Goal: Task Accomplishment & Management: Manage account settings

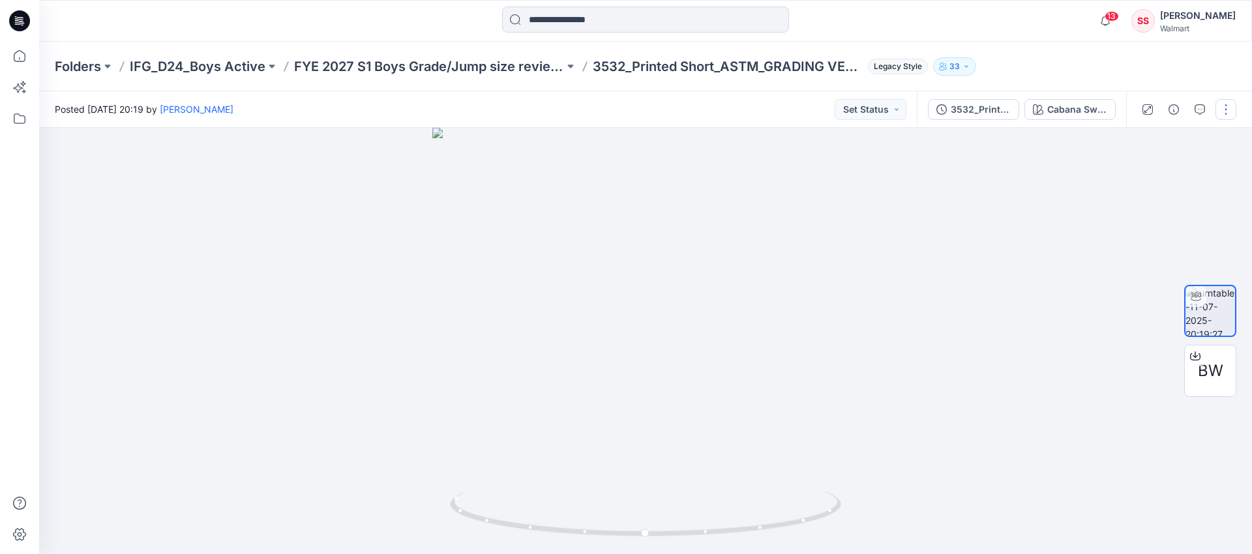
click at [1225, 106] on button "button" at bounding box center [1226, 109] width 21 height 21
click at [1154, 138] on button "Edit" at bounding box center [1171, 140] width 120 height 24
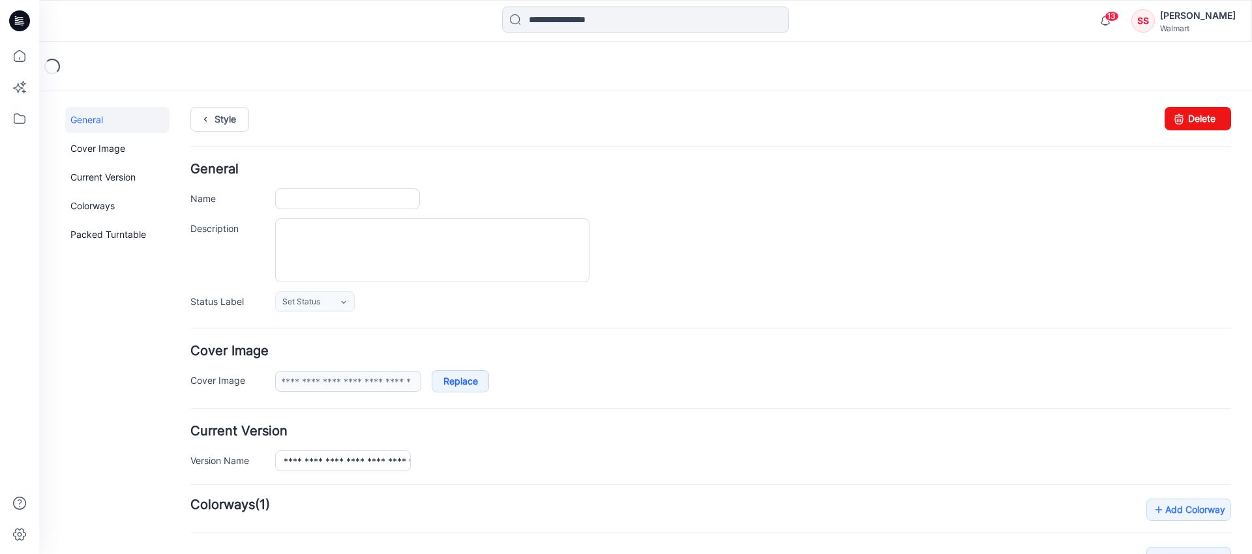
type input "**********"
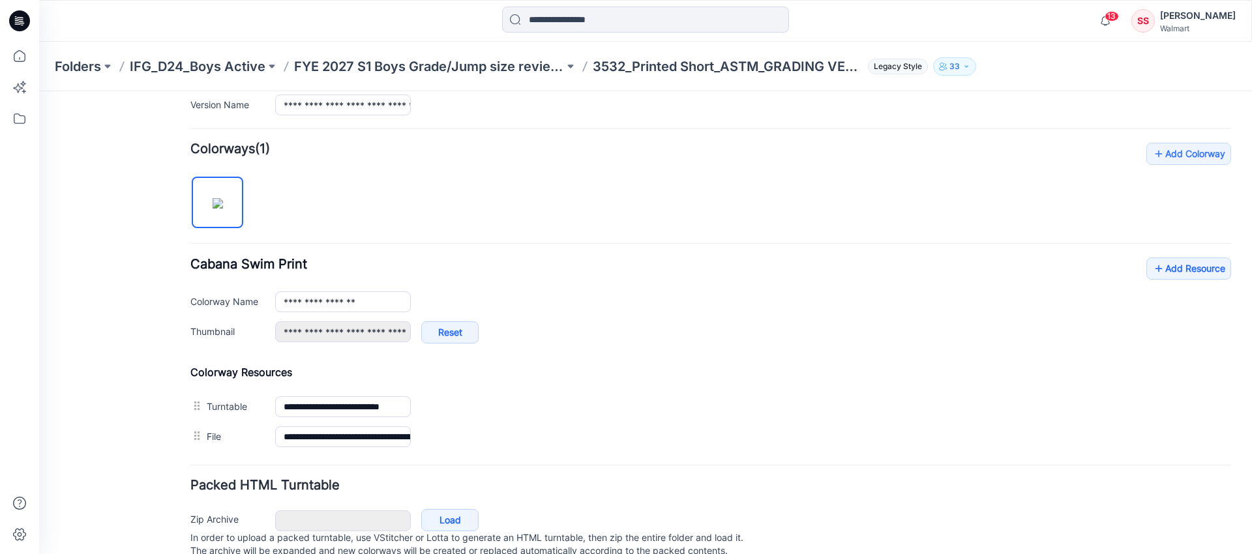
scroll to position [404, 0]
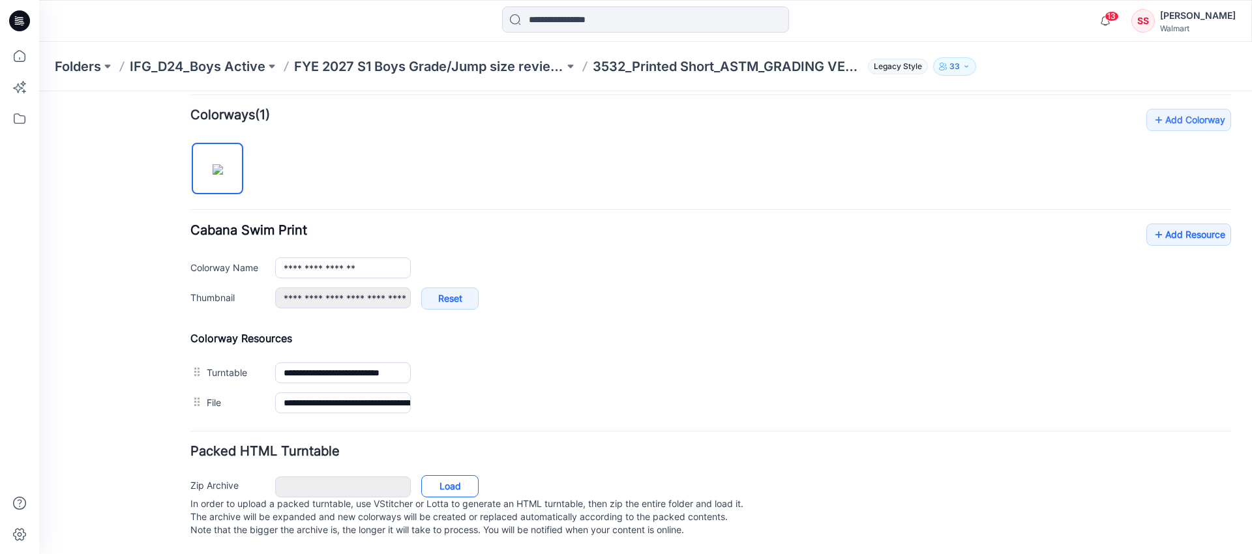
click at [443, 475] on link "Load" at bounding box center [449, 486] width 57 height 22
click at [1180, 224] on link "Add Resource" at bounding box center [1188, 235] width 85 height 22
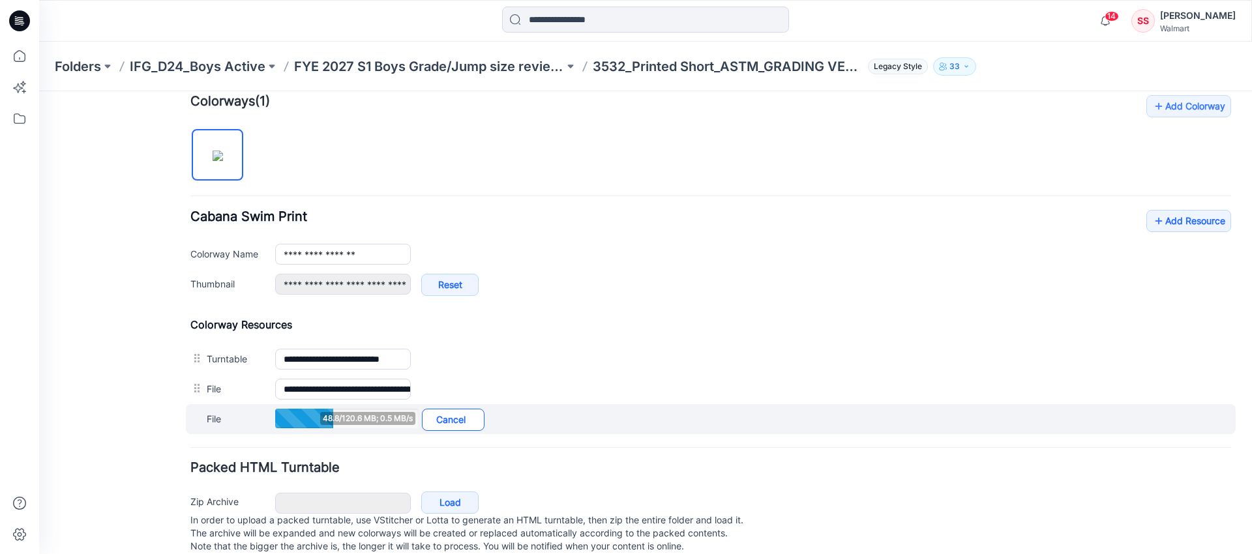
click at [455, 421] on link "Cancel" at bounding box center [453, 420] width 63 height 22
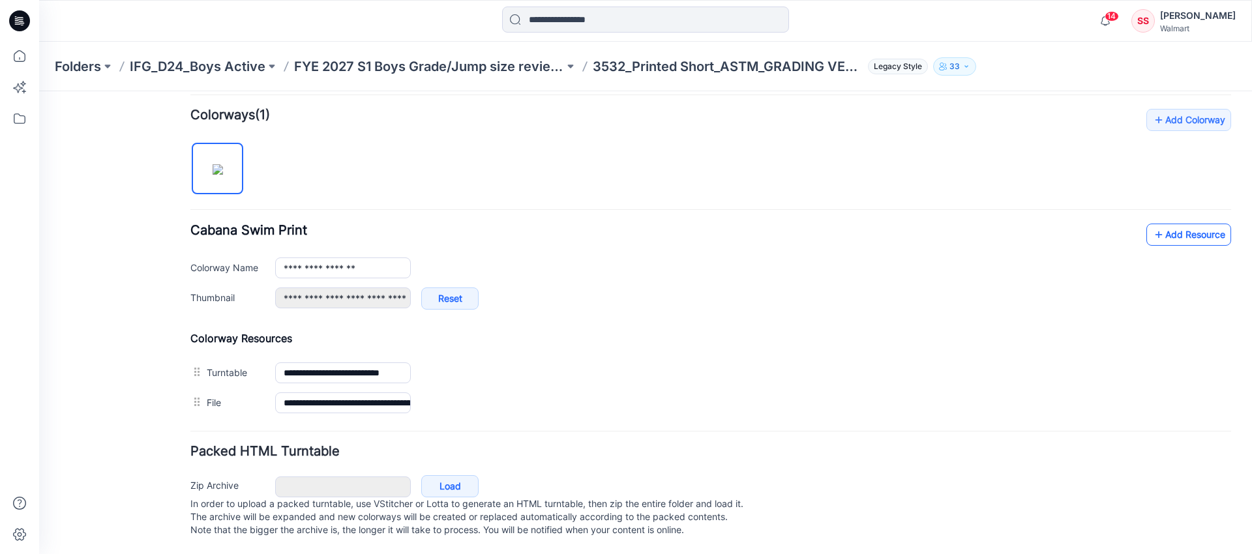
click at [1170, 224] on link "Add Resource" at bounding box center [1188, 235] width 85 height 22
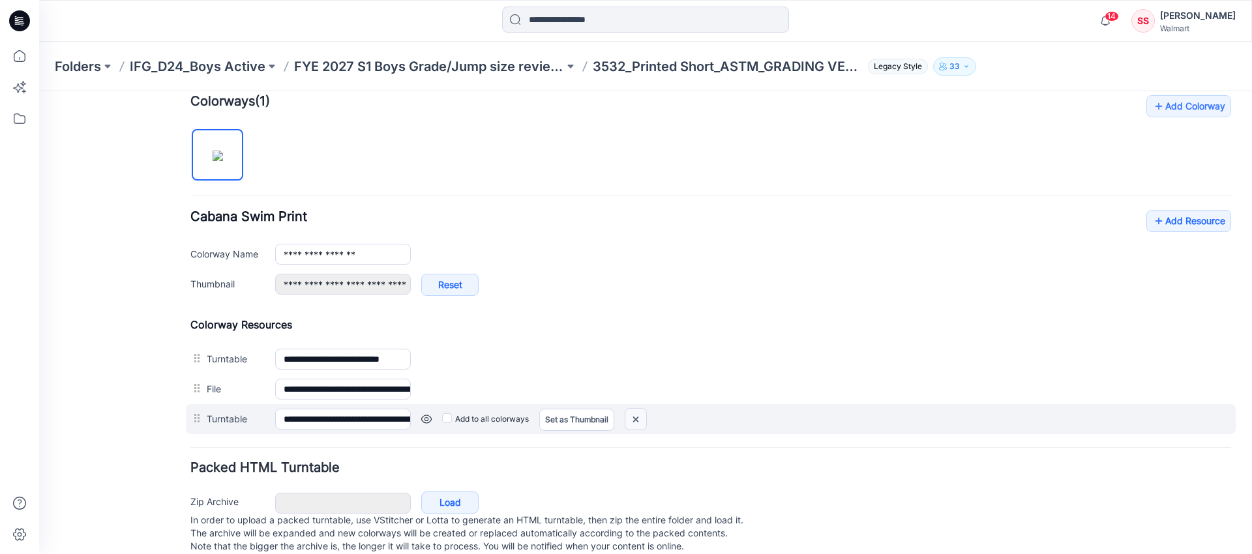
click at [638, 421] on img at bounding box center [635, 420] width 21 height 22
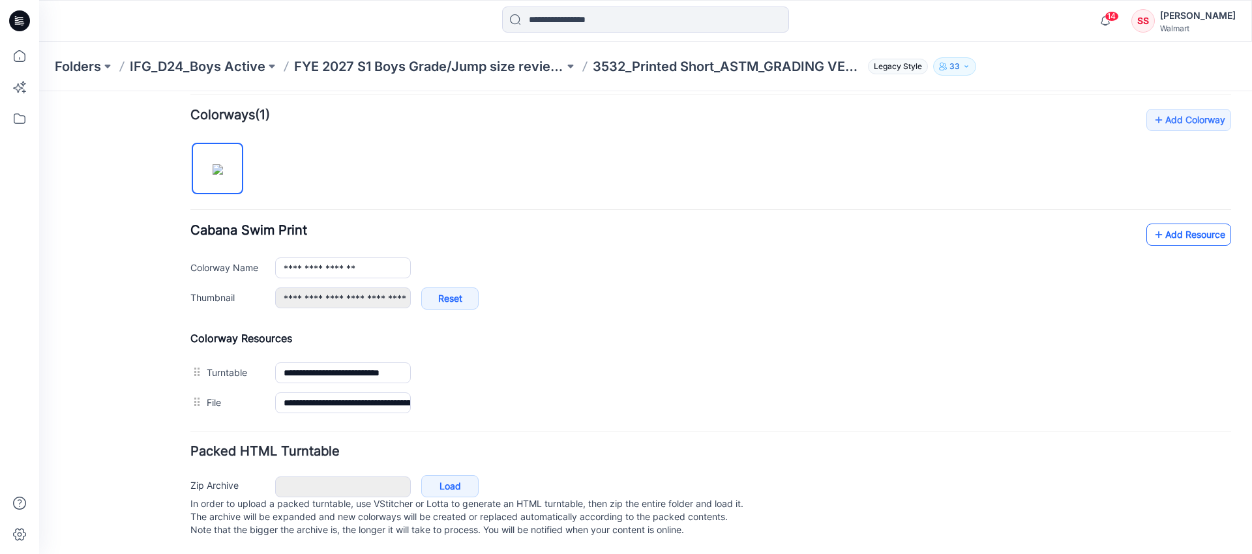
click at [1177, 224] on link "Add Resource" at bounding box center [1188, 235] width 85 height 22
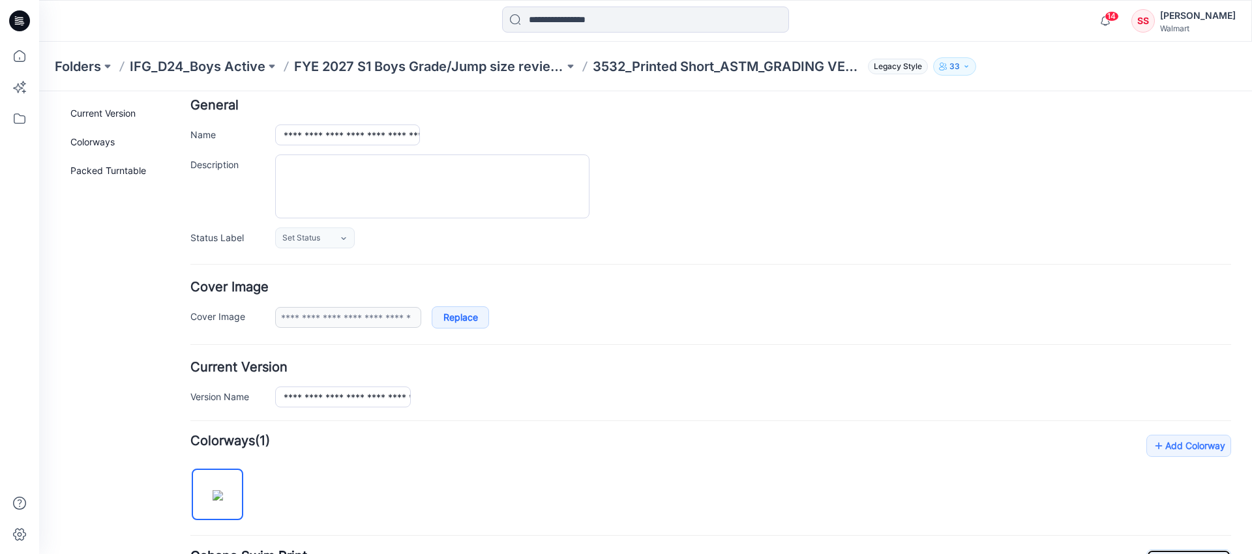
scroll to position [10, 0]
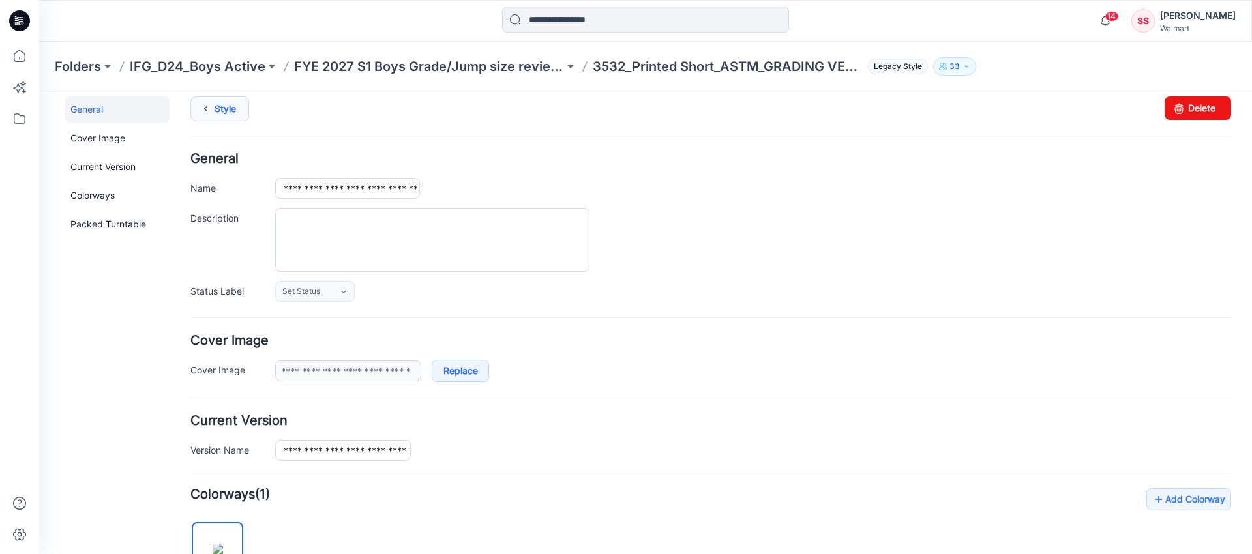
click at [222, 113] on link "Style" at bounding box center [219, 109] width 59 height 25
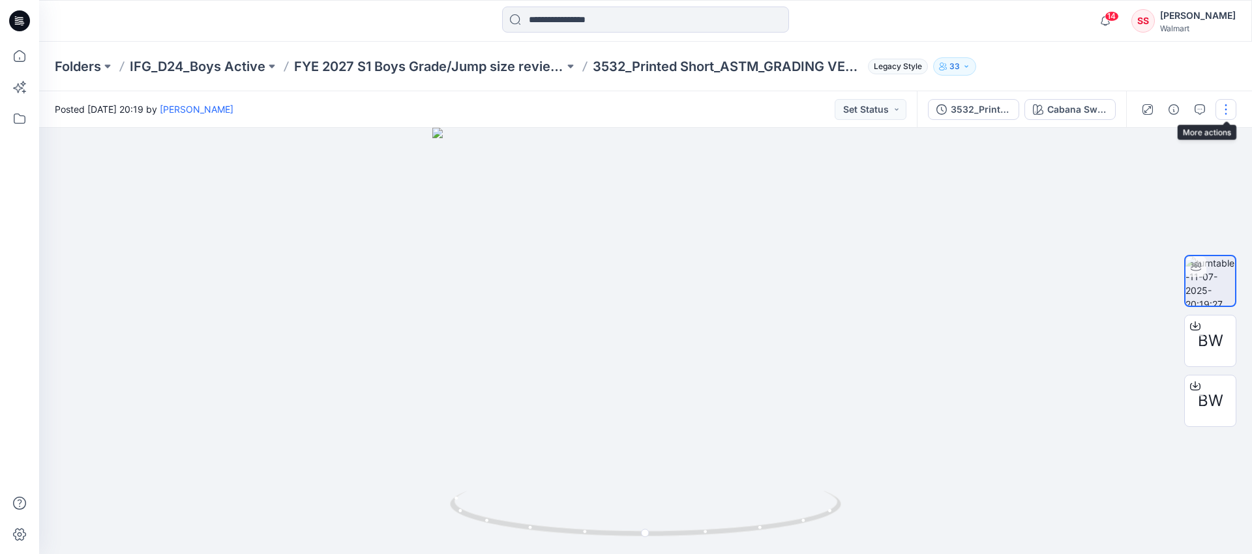
click at [1227, 108] on button "button" at bounding box center [1226, 109] width 21 height 21
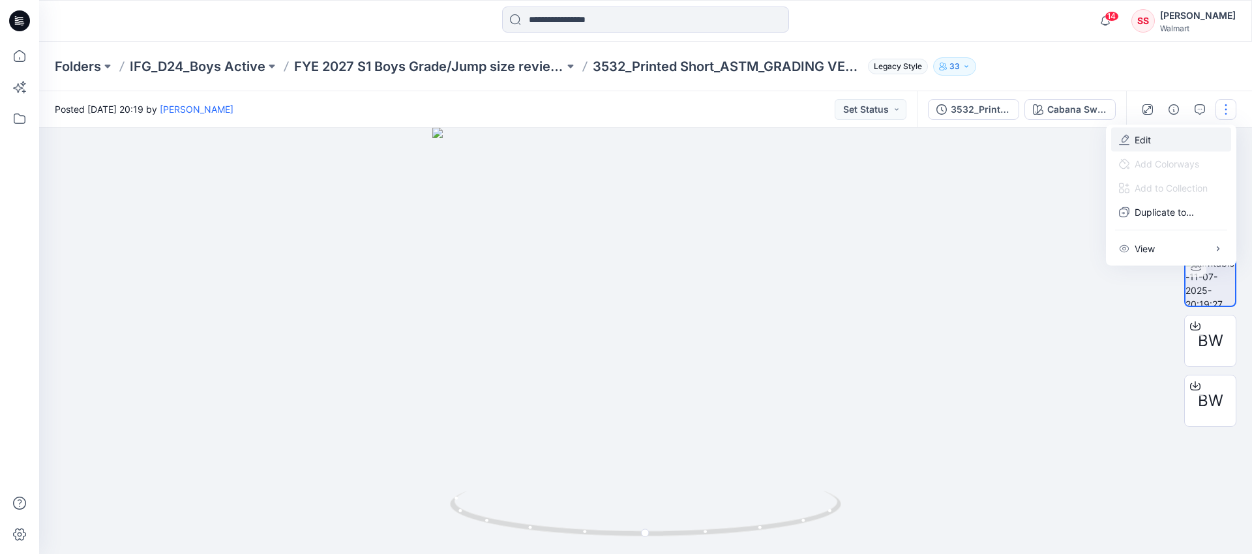
click at [1145, 142] on p "Edit" at bounding box center [1143, 140] width 16 height 14
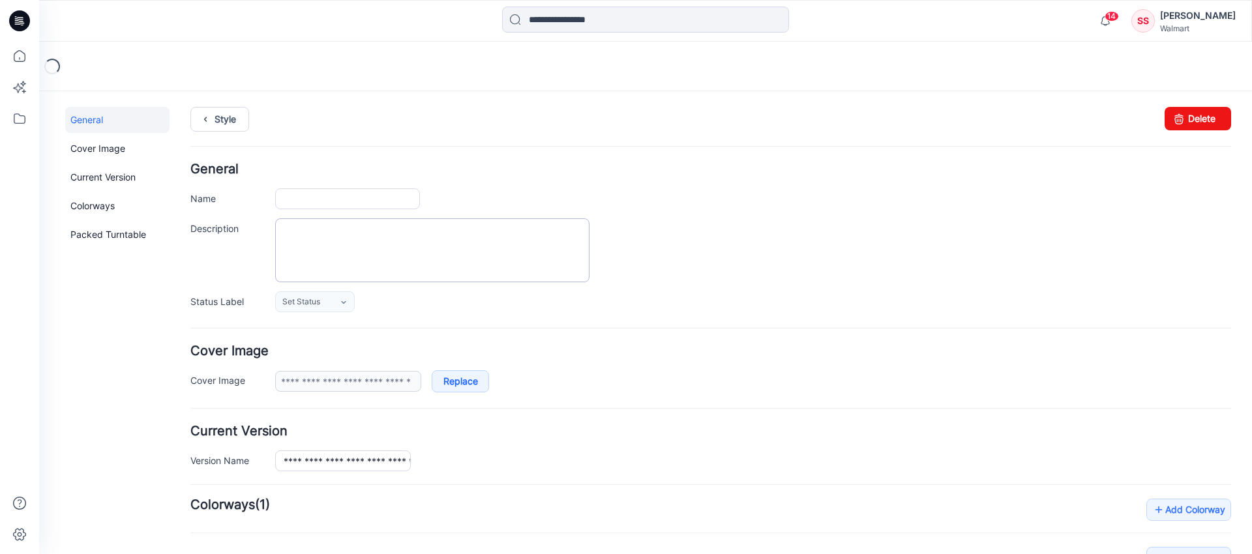
type input "**********"
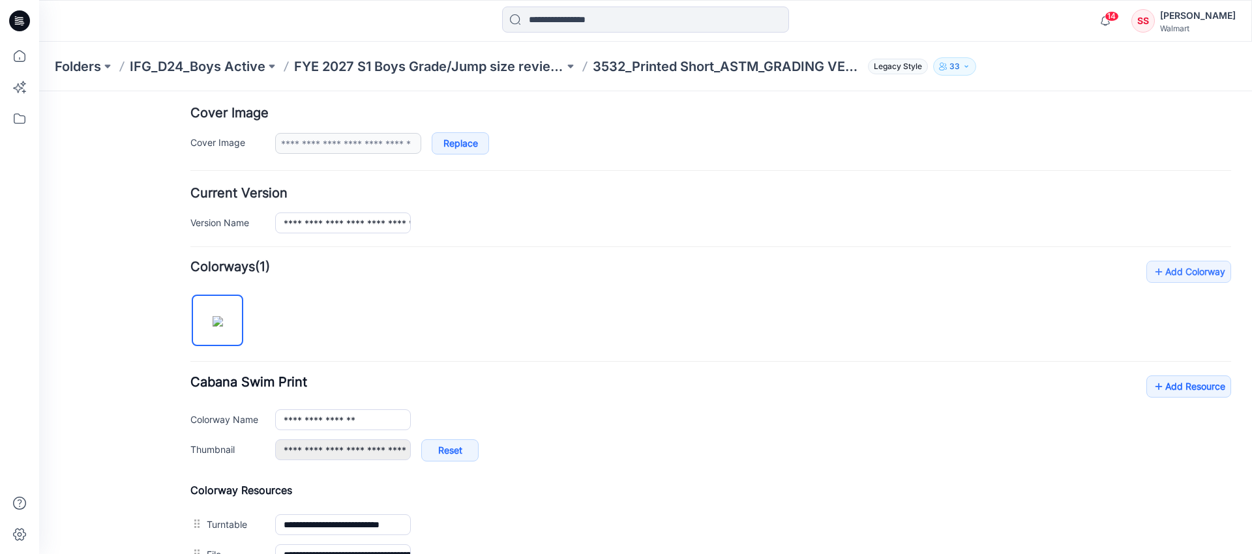
scroll to position [434, 0]
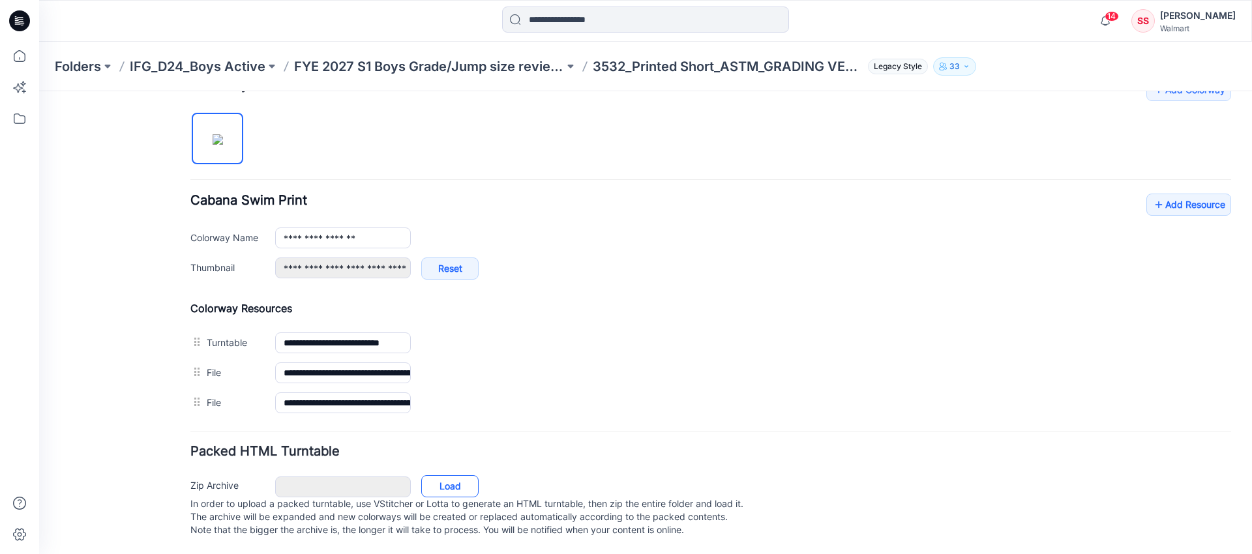
click at [440, 475] on link "Load" at bounding box center [449, 486] width 57 height 22
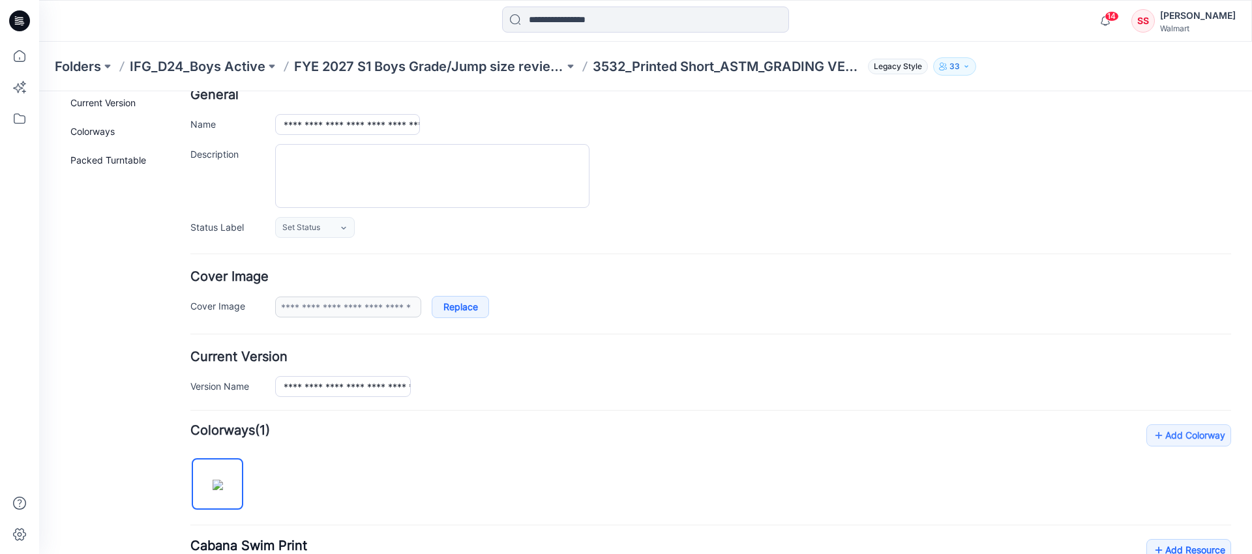
scroll to position [0, 0]
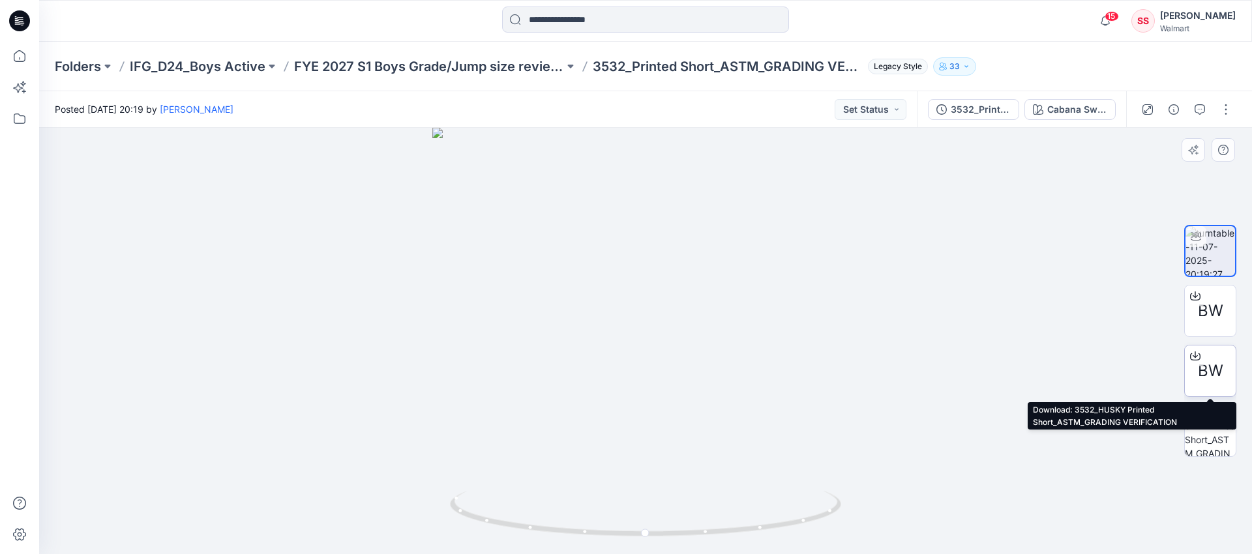
drag, startPoint x: 1205, startPoint y: 431, endPoint x: 1210, endPoint y: 385, distance: 45.9
click at [1210, 385] on div "BW BW" at bounding box center [1210, 341] width 52 height 267
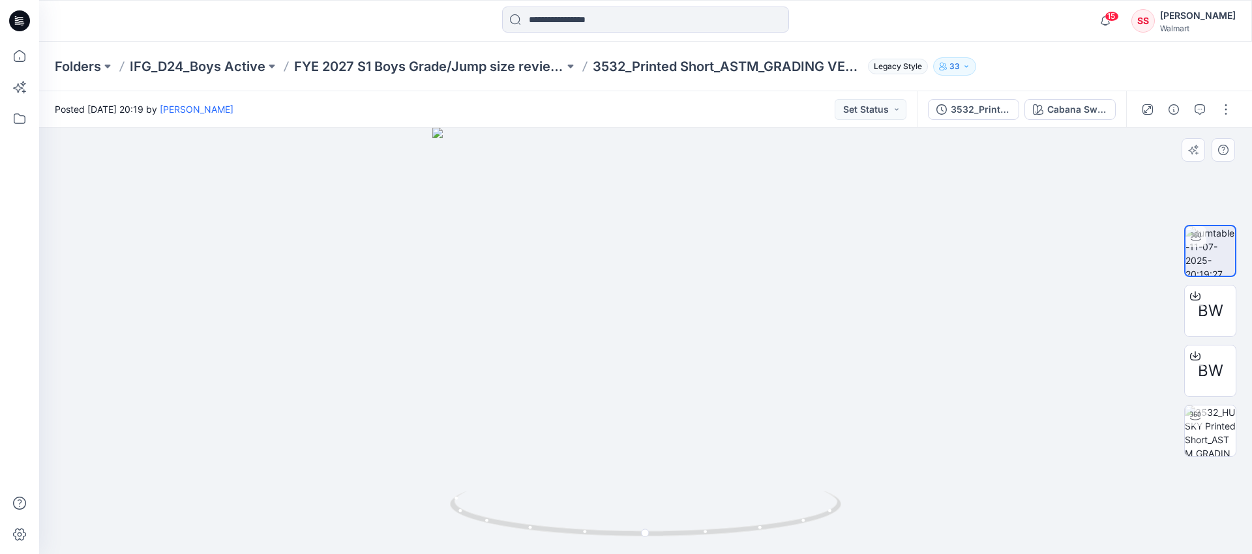
click at [1053, 291] on div at bounding box center [645, 341] width 1213 height 426
click at [1227, 115] on button "button" at bounding box center [1226, 109] width 21 height 21
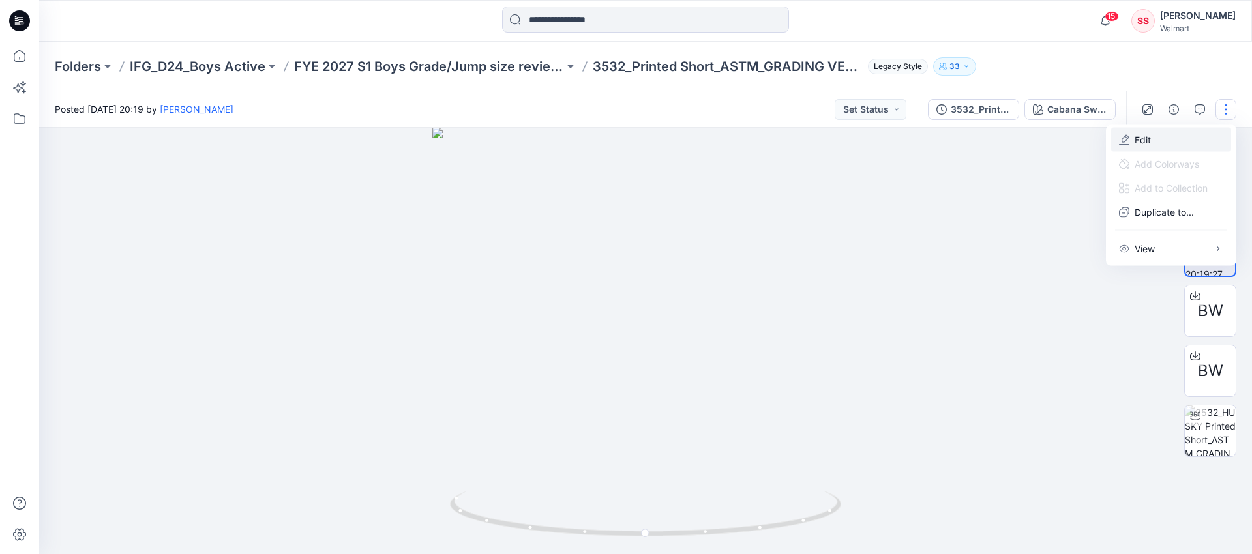
click at [1150, 140] on p "Edit" at bounding box center [1143, 140] width 16 height 14
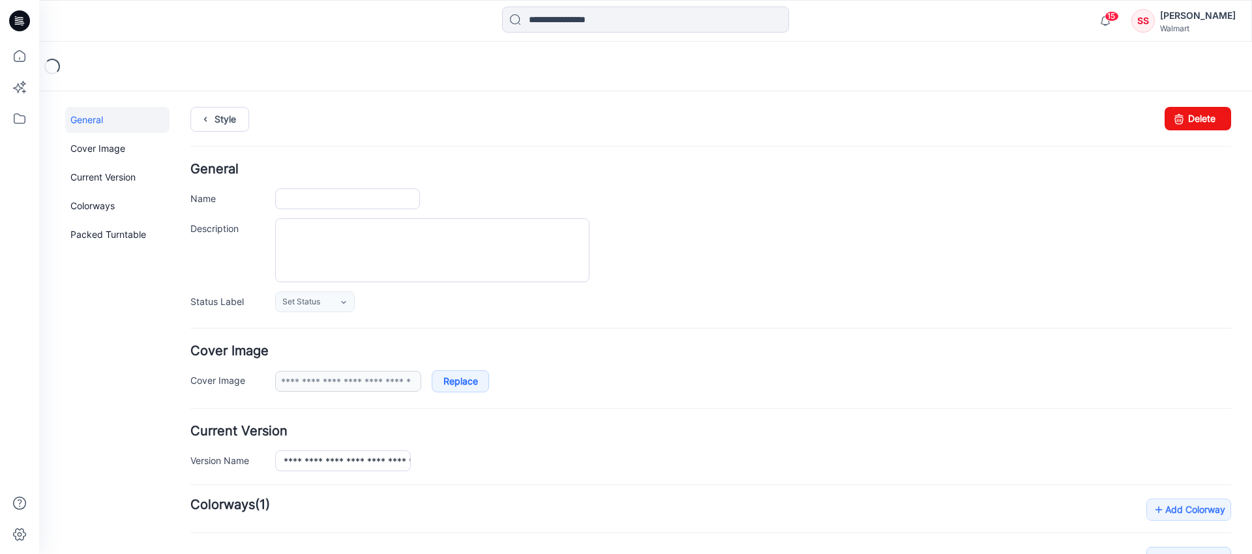
type input "**********"
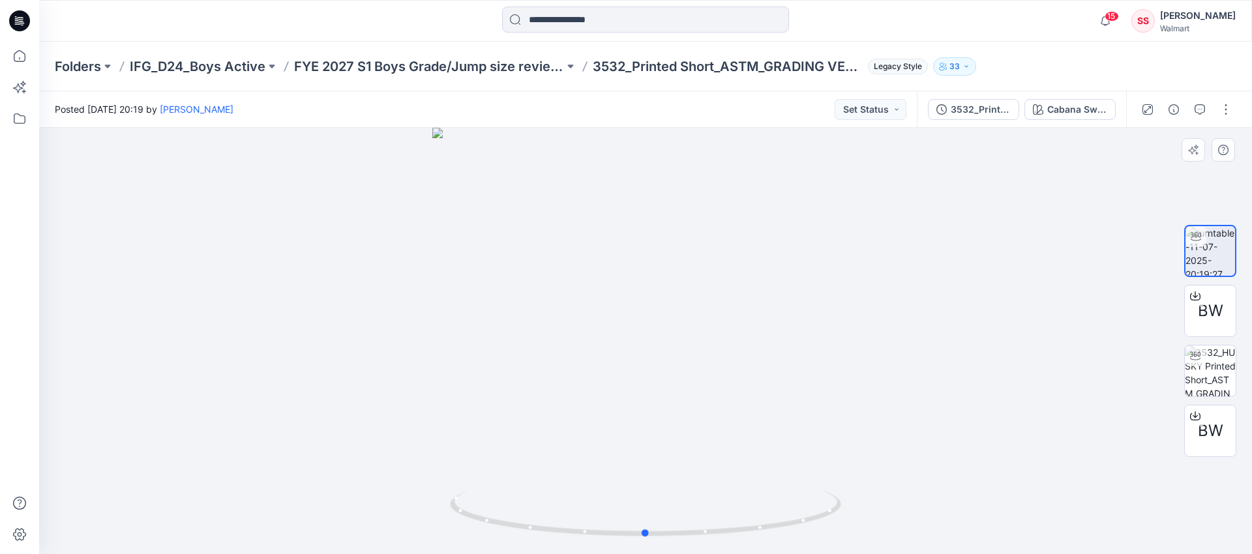
click at [318, 131] on div at bounding box center [645, 341] width 1213 height 426
click at [328, 31] on div at bounding box center [190, 21] width 303 height 29
